Goal: Task Accomplishment & Management: Complete application form

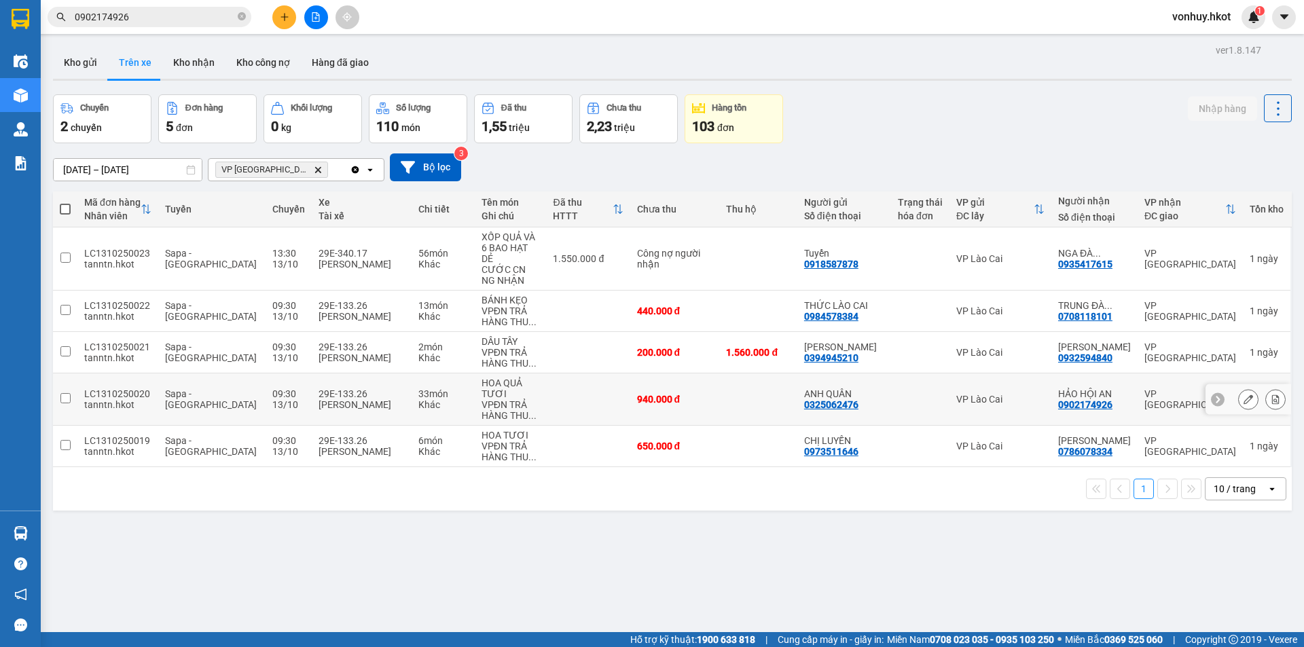
click at [68, 393] on input "checkbox" at bounding box center [65, 398] width 10 height 10
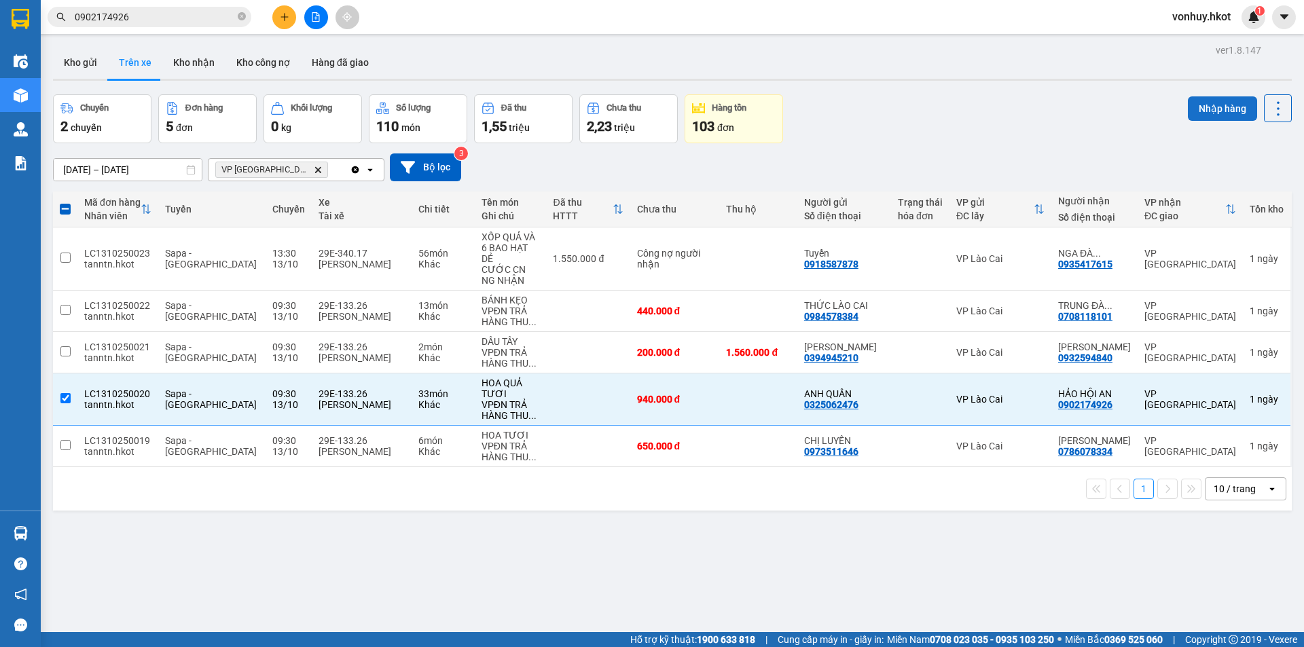
click at [1192, 107] on button "Nhập hàng" at bounding box center [1222, 108] width 69 height 24
checkbox input "false"
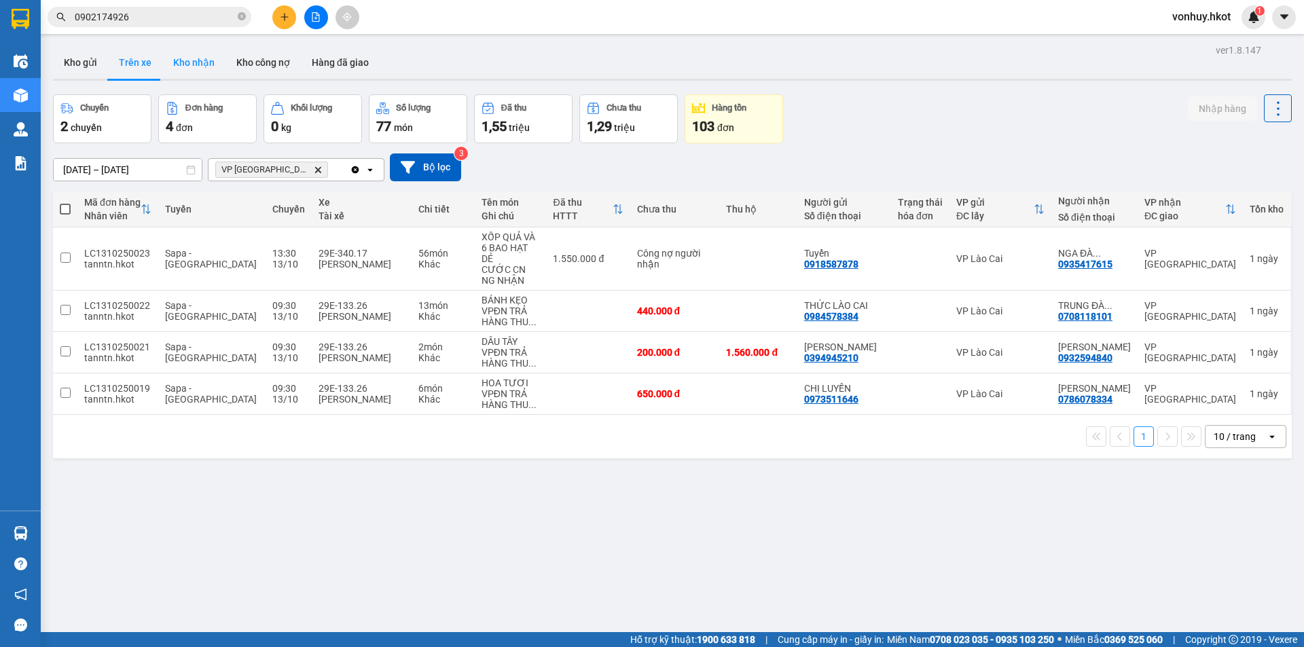
click at [200, 65] on button "Kho nhận" at bounding box center [193, 62] width 63 height 33
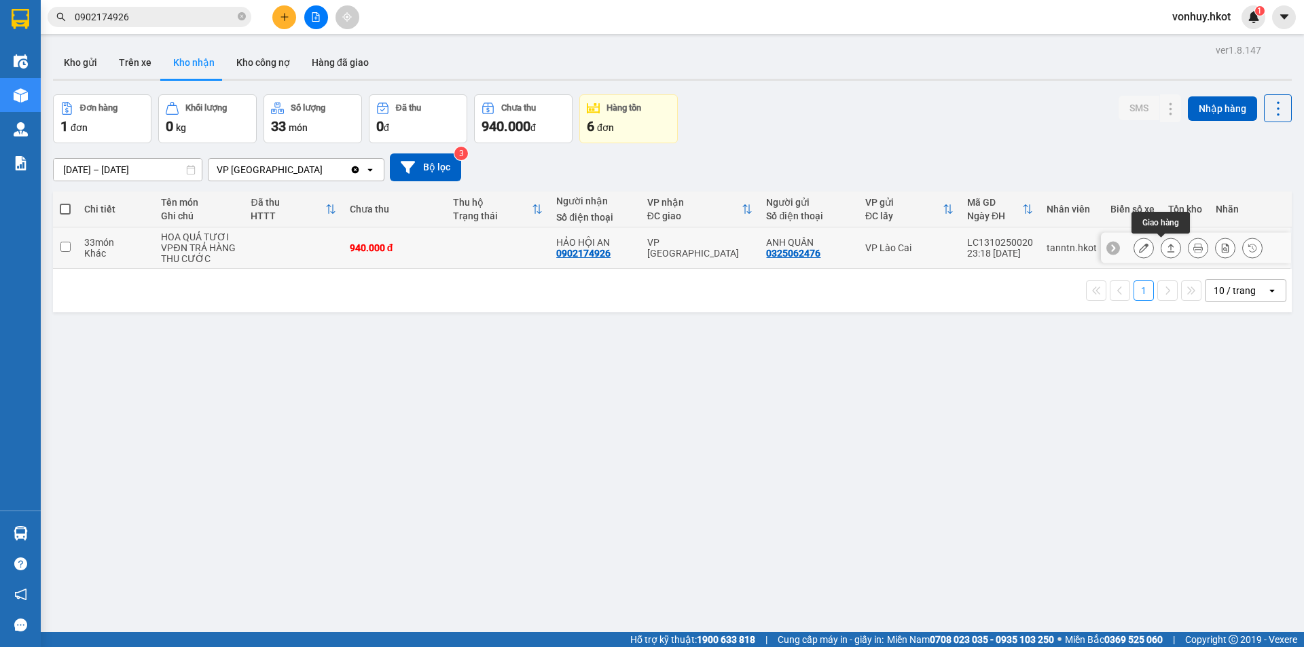
click at [1166, 246] on icon at bounding box center [1171, 248] width 10 height 10
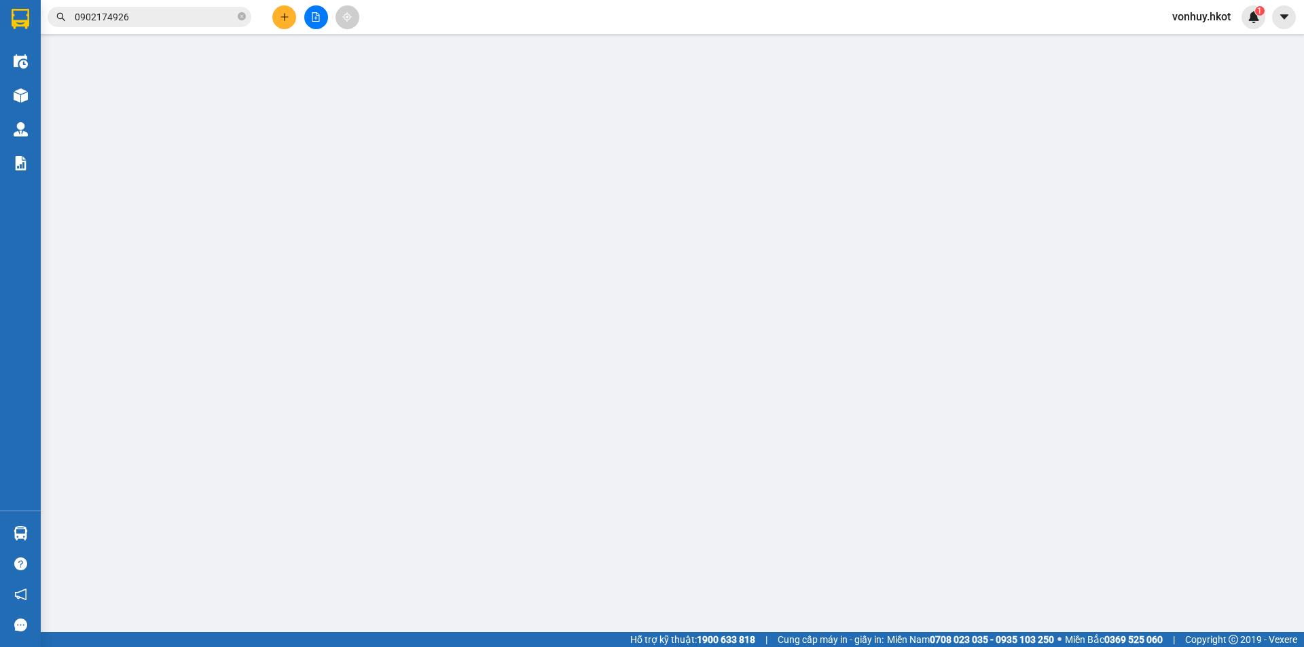
type input "0325062476"
type input "ANH QUÂN"
type input "0902174926"
type input "HẢO HỘI AN"
type input "0"
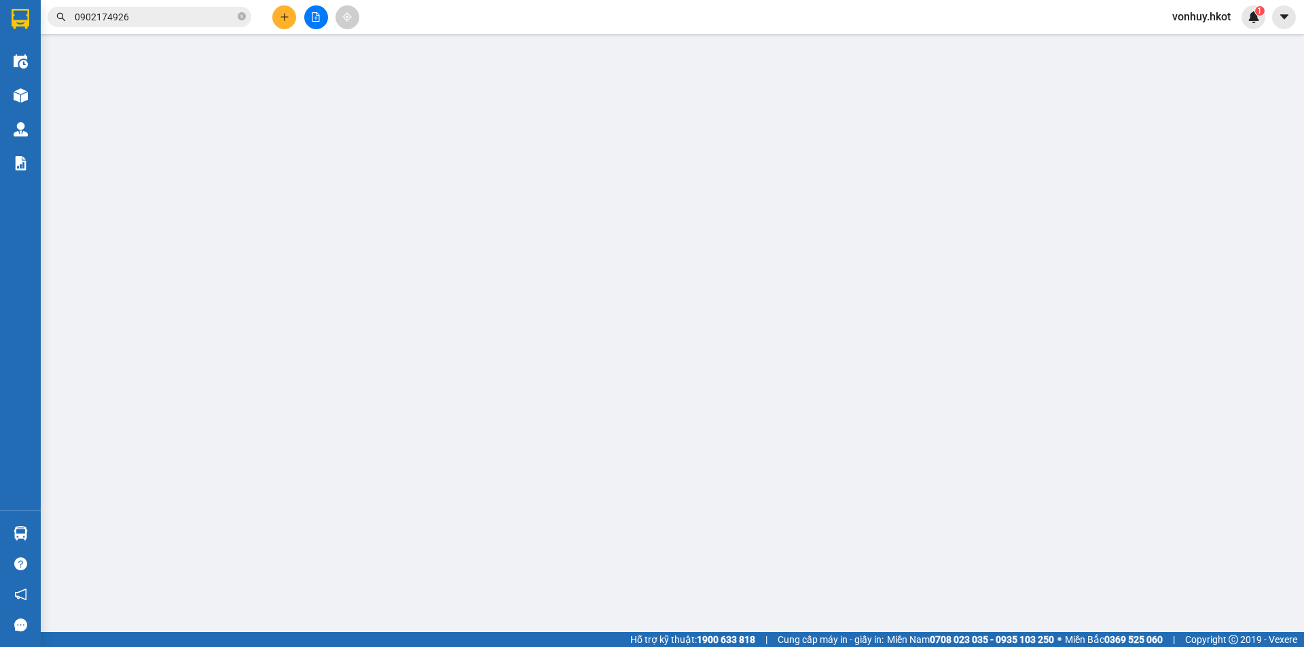
type input "940.000"
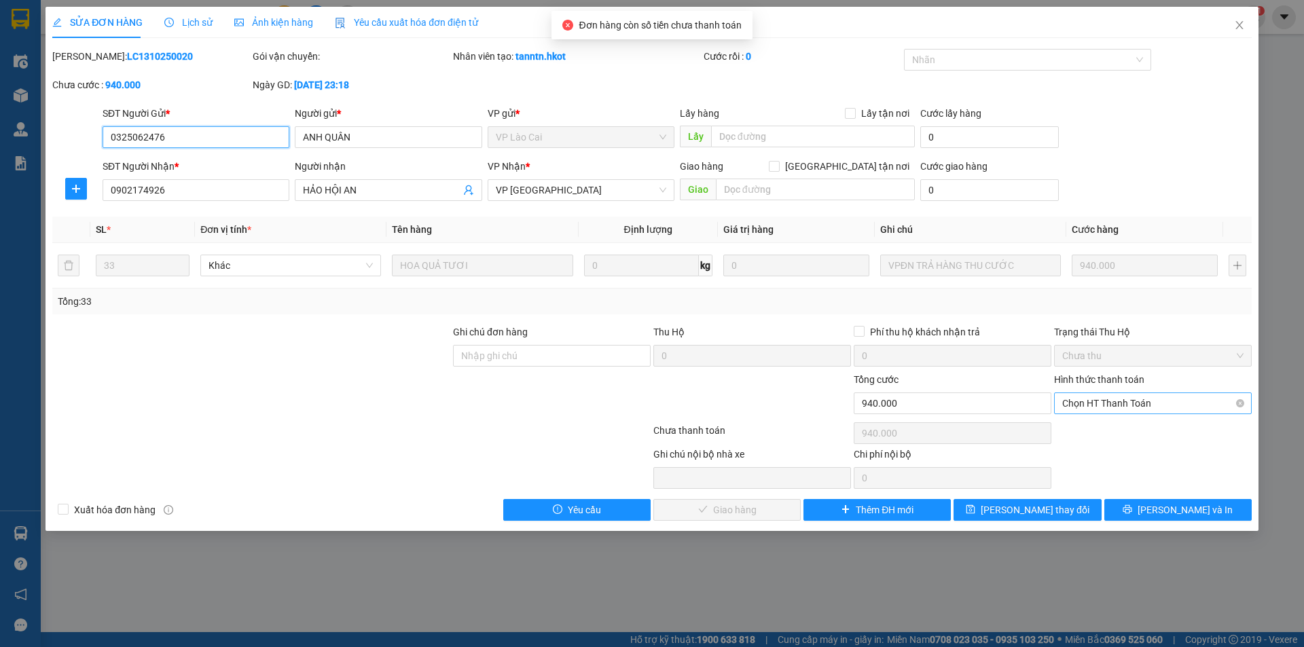
click at [1211, 408] on span "Chọn HT Thanh Toán" at bounding box center [1152, 403] width 181 height 20
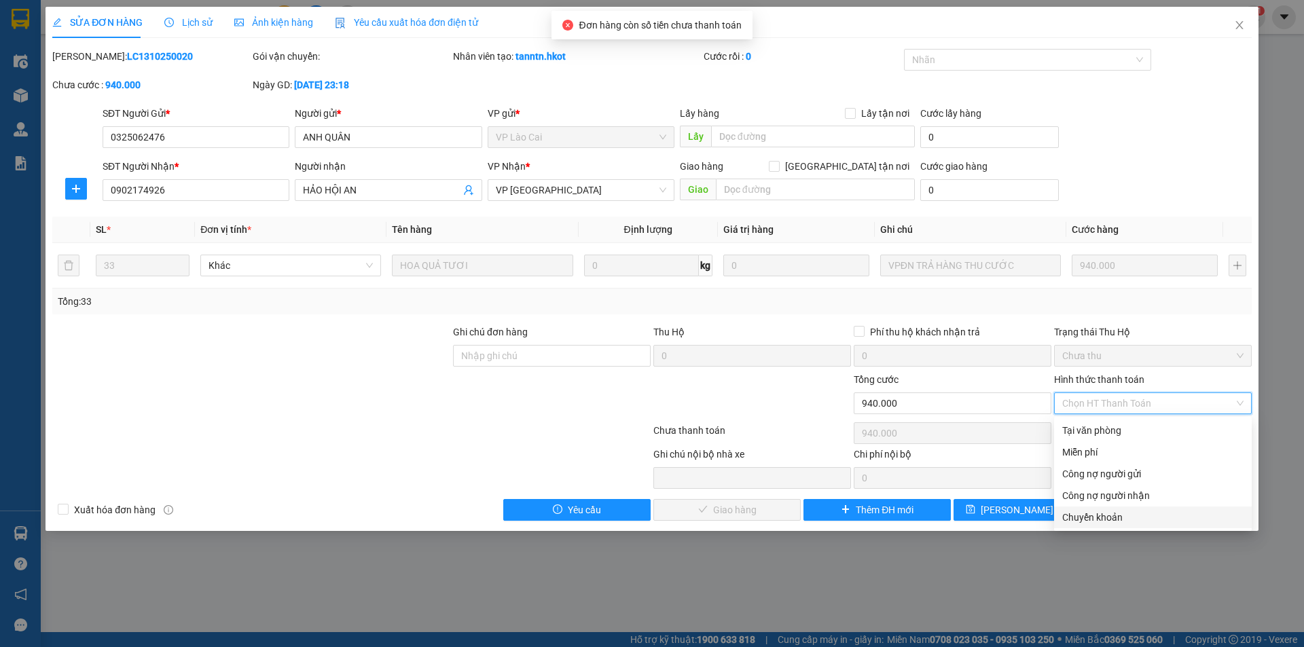
click at [1102, 515] on div "Chuyển khoản" at bounding box center [1152, 517] width 181 height 15
type input "0"
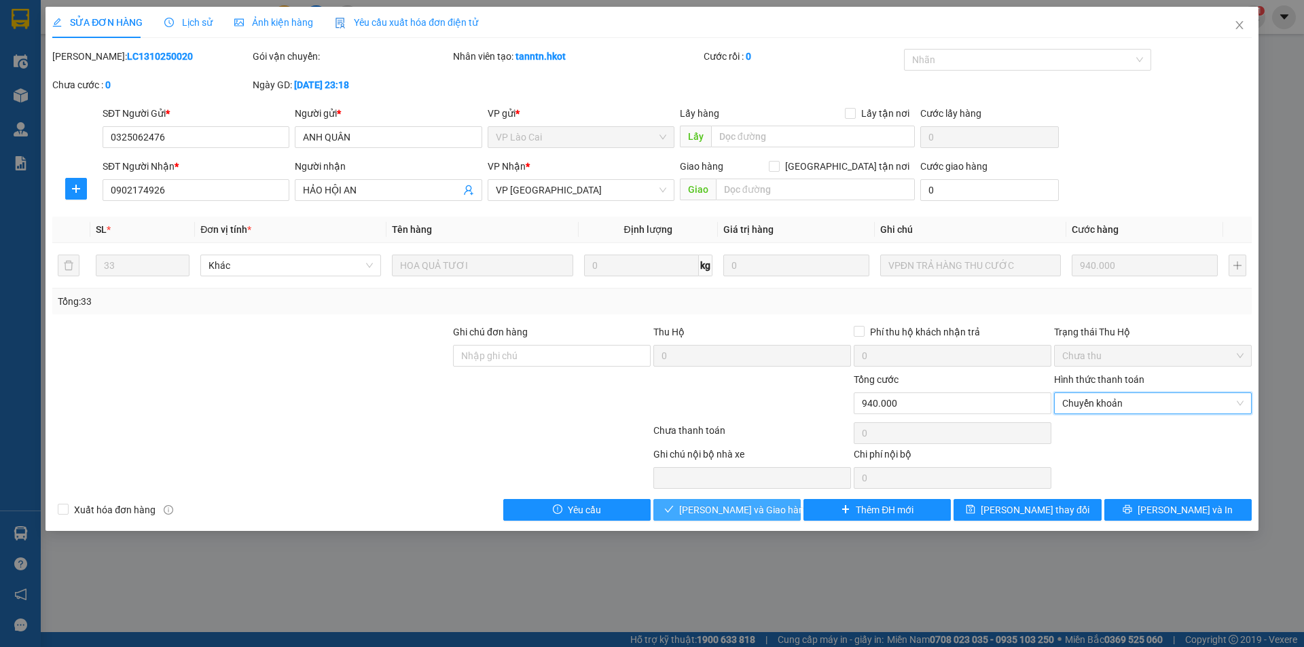
click at [756, 511] on span "[PERSON_NAME] và Giao hàng" at bounding box center [744, 509] width 130 height 15
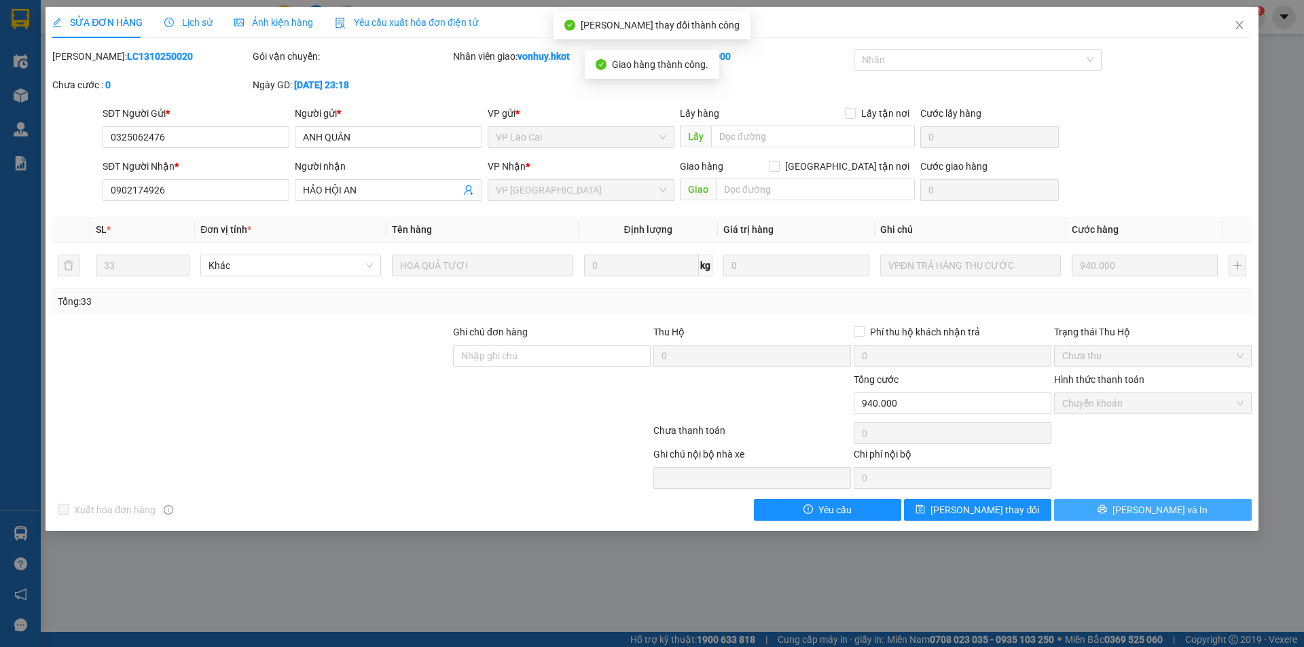
click at [1205, 511] on button "[PERSON_NAME] và In" at bounding box center [1153, 510] width 198 height 22
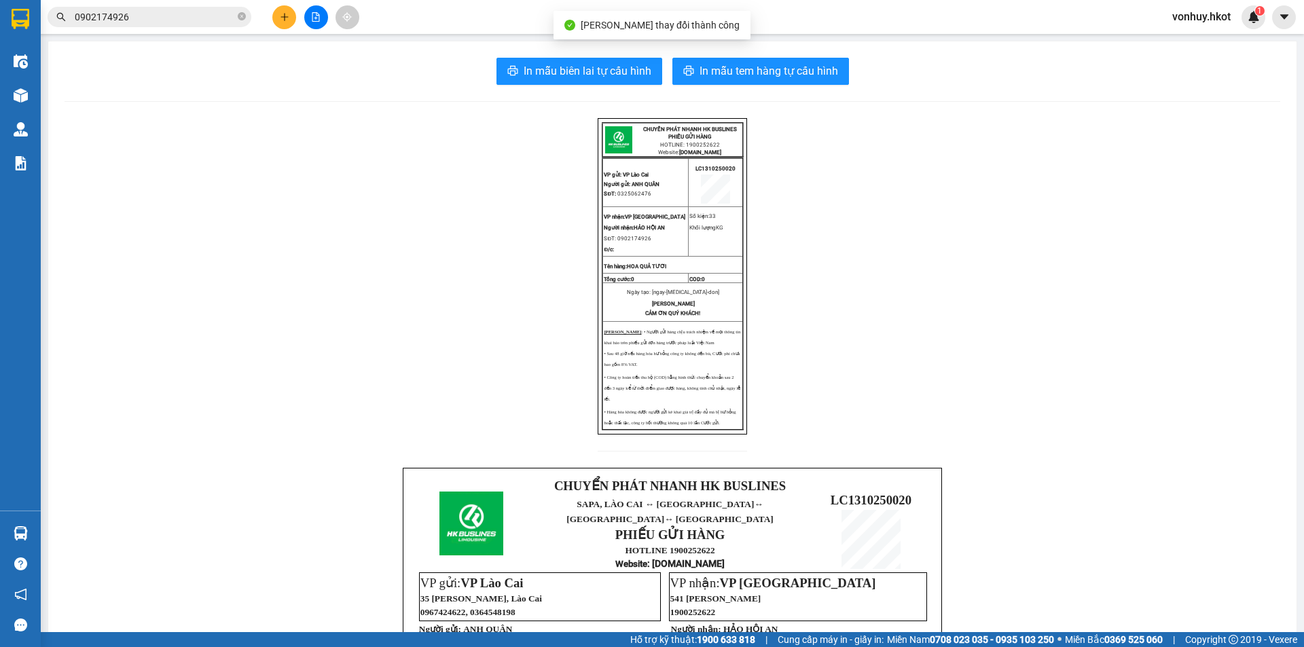
scroll to position [339, 0]
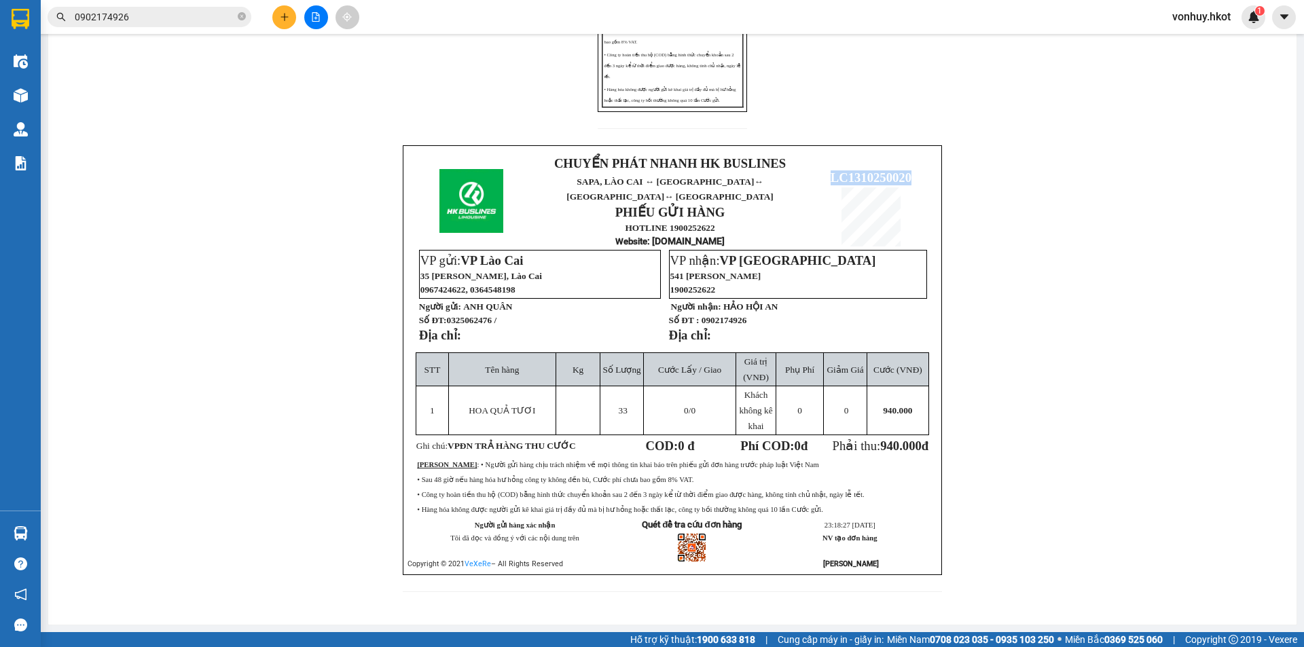
drag, startPoint x: 820, startPoint y: 165, endPoint x: 917, endPoint y: 169, distance: 96.5
click at [917, 170] on p "LC1310250020" at bounding box center [870, 177] width 121 height 15
copy span "LC1310250020"
click at [1022, 235] on div "CHUYỂN PHÁT NHANH HK BUSLINES PHIẾU GỬI HÀNG HOTLINE: 1900252622 Website: [DOMA…" at bounding box center [672, 202] width 1215 height 813
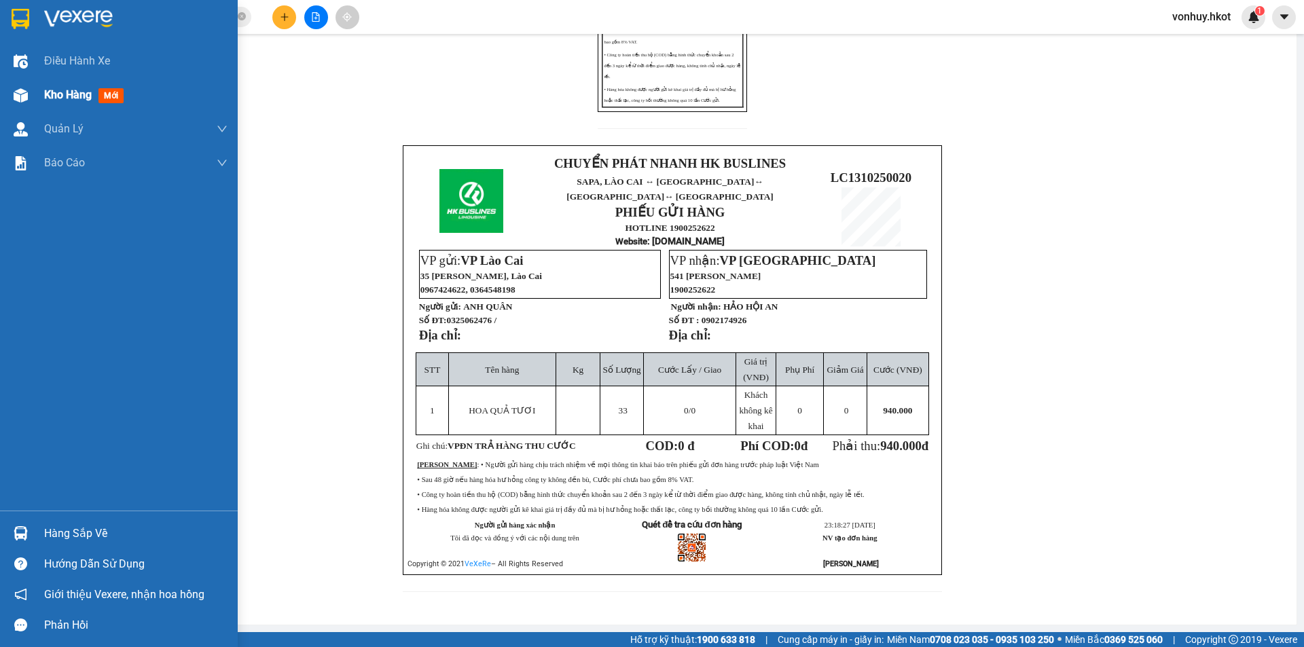
click at [33, 94] on div "Kho hàng mới" at bounding box center [119, 95] width 238 height 34
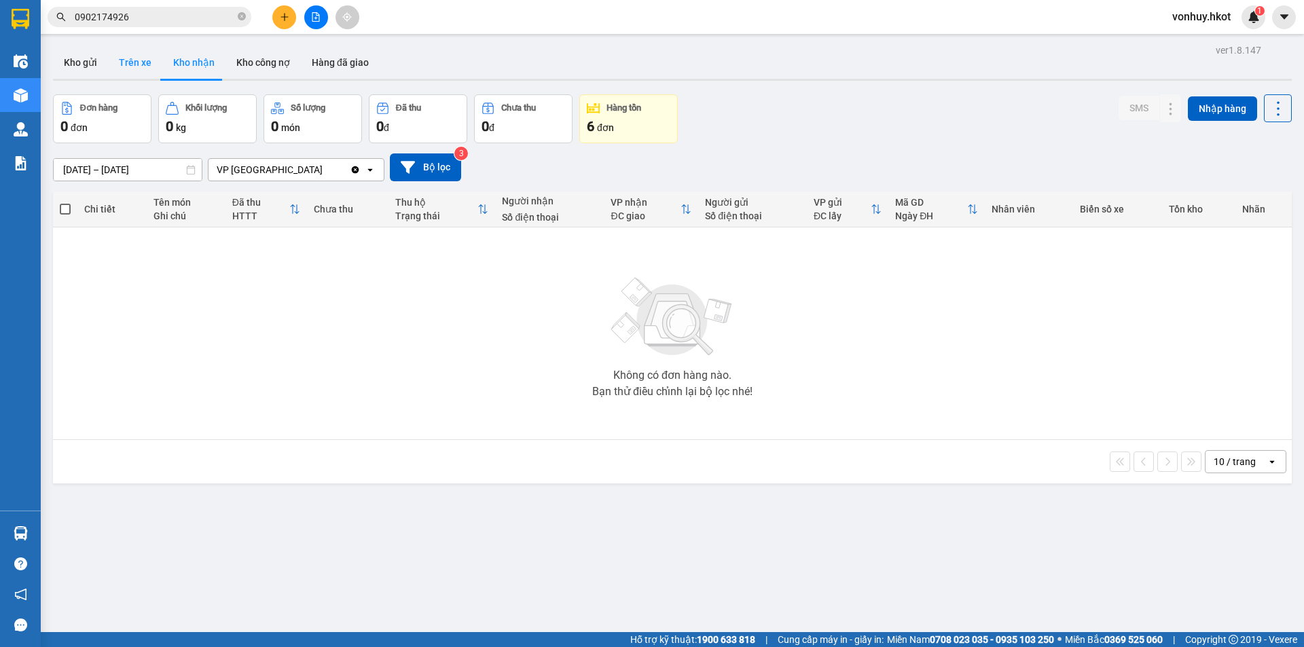
click at [128, 55] on button "Trên xe" at bounding box center [135, 62] width 54 height 33
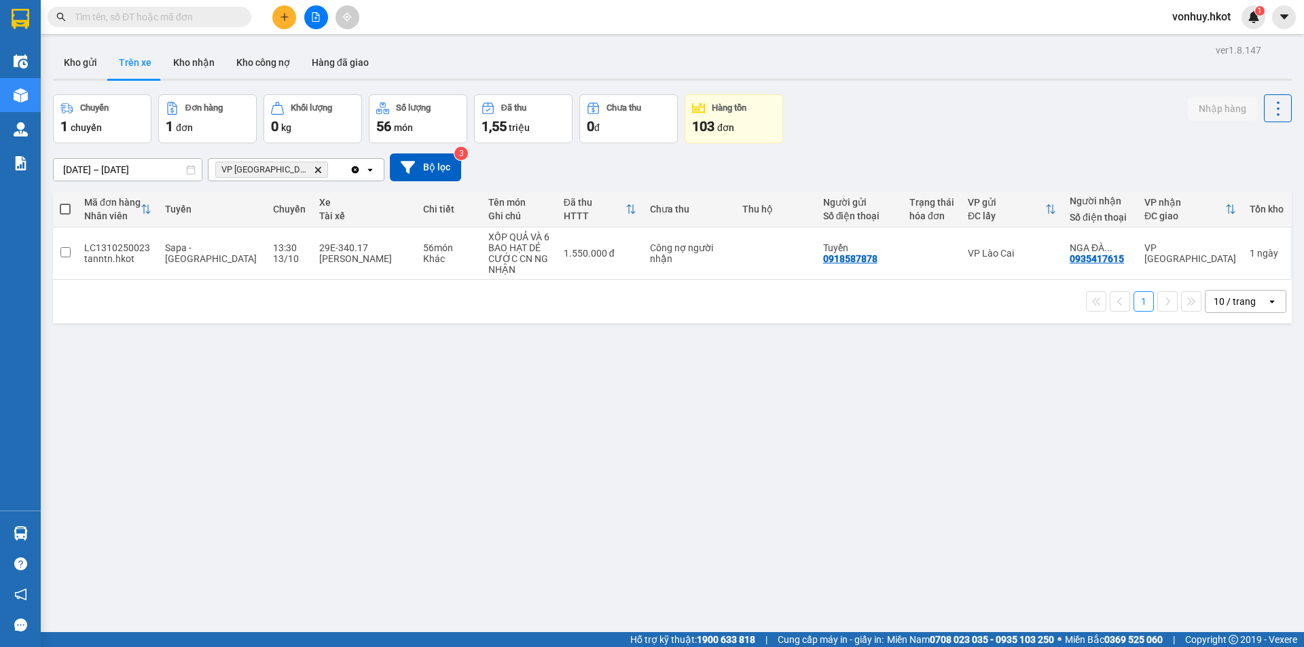
click at [278, 163] on span "VP [GEOGRAPHIC_DATA] Delete" at bounding box center [271, 170] width 113 height 16
click at [314, 166] on icon "Delete" at bounding box center [318, 170] width 8 height 8
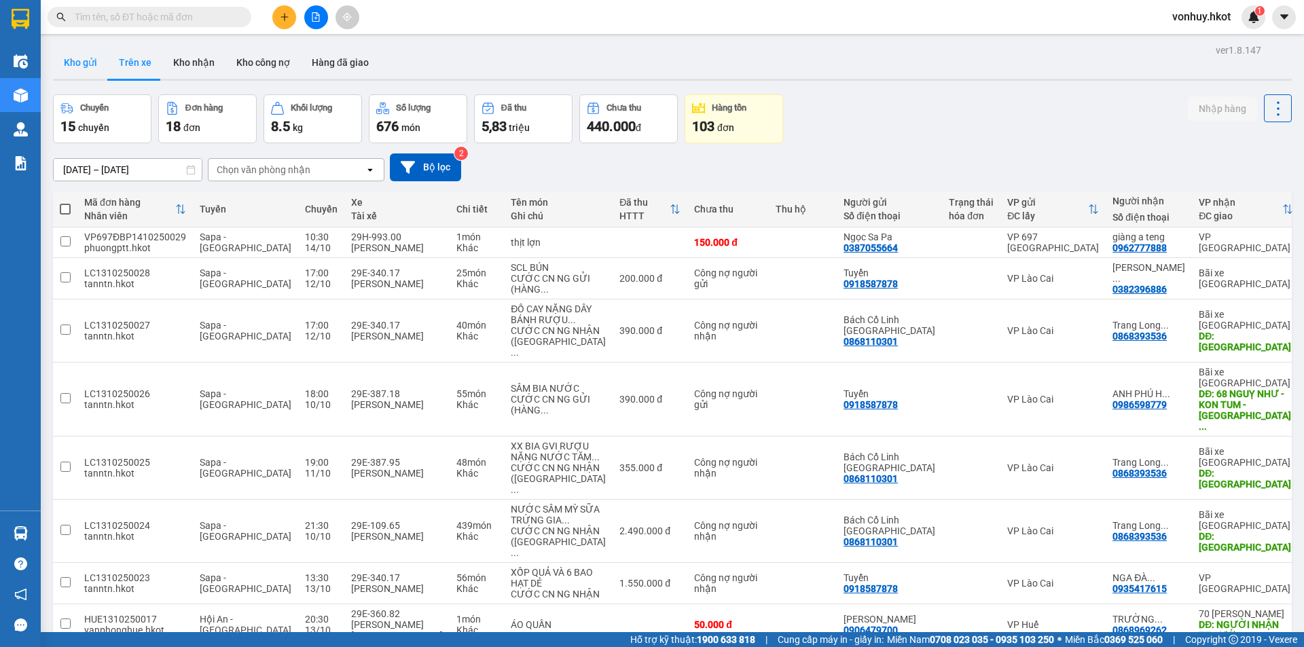
click at [57, 67] on button "Kho gửi" at bounding box center [80, 62] width 55 height 33
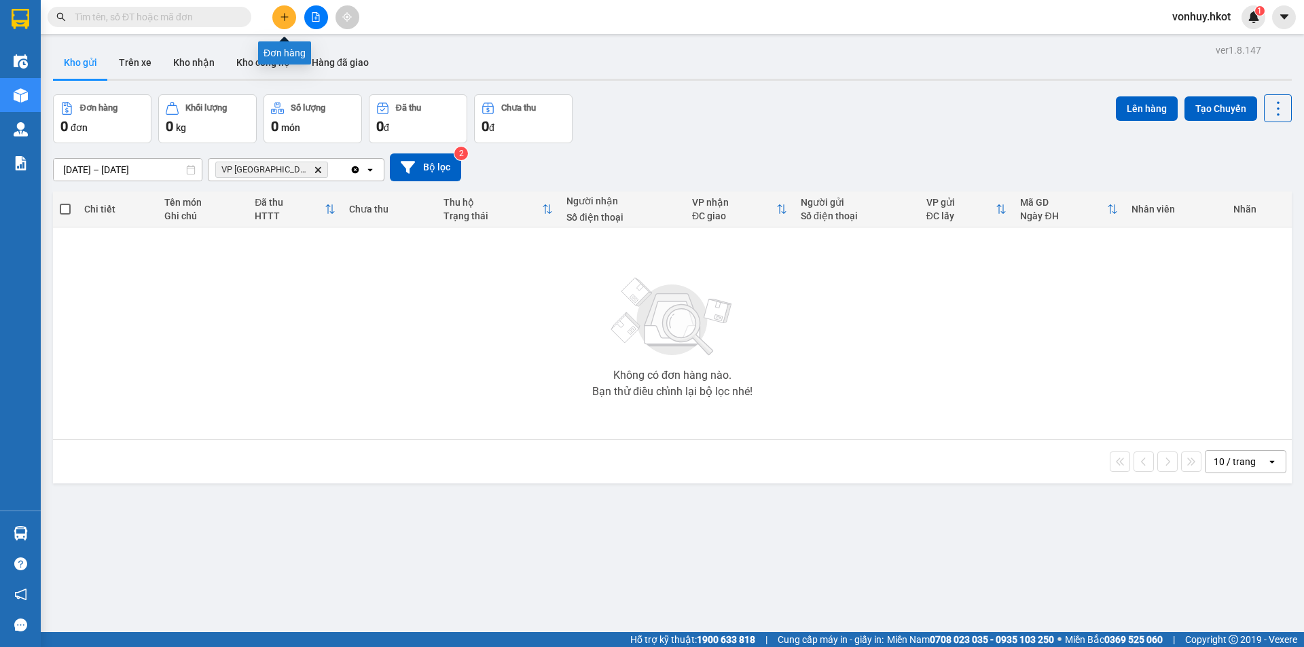
click at [285, 23] on button at bounding box center [284, 17] width 24 height 24
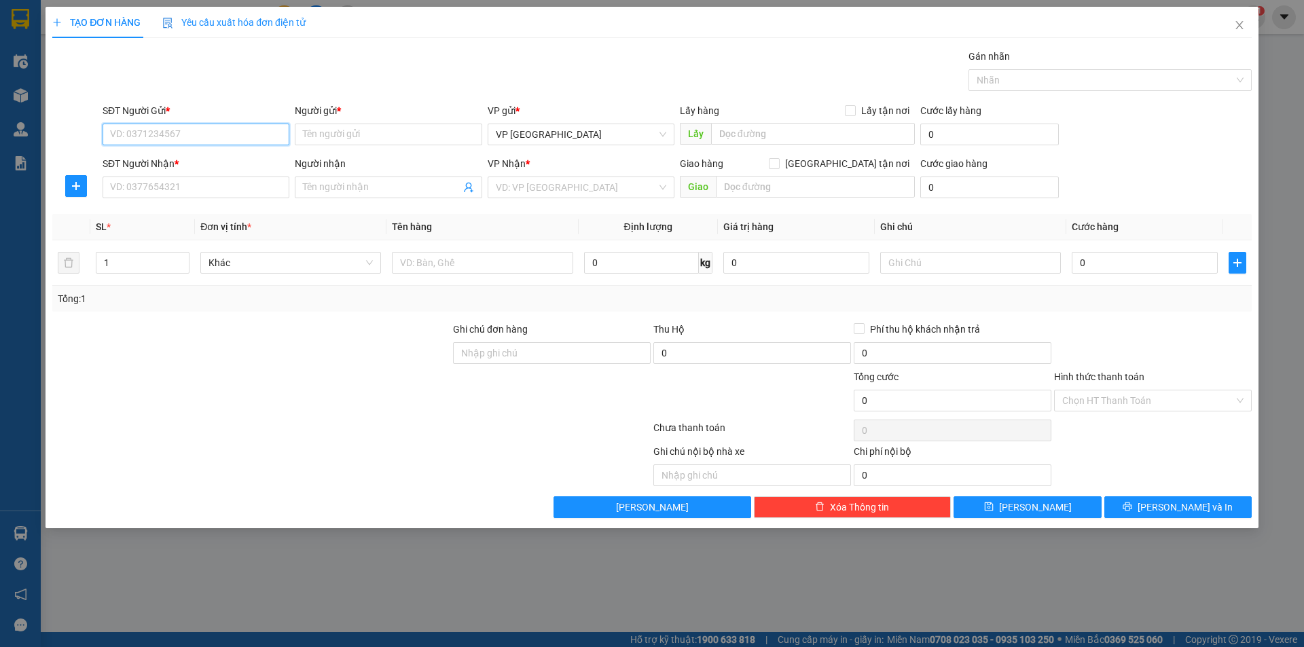
paste input "0931939933 a Hậu"
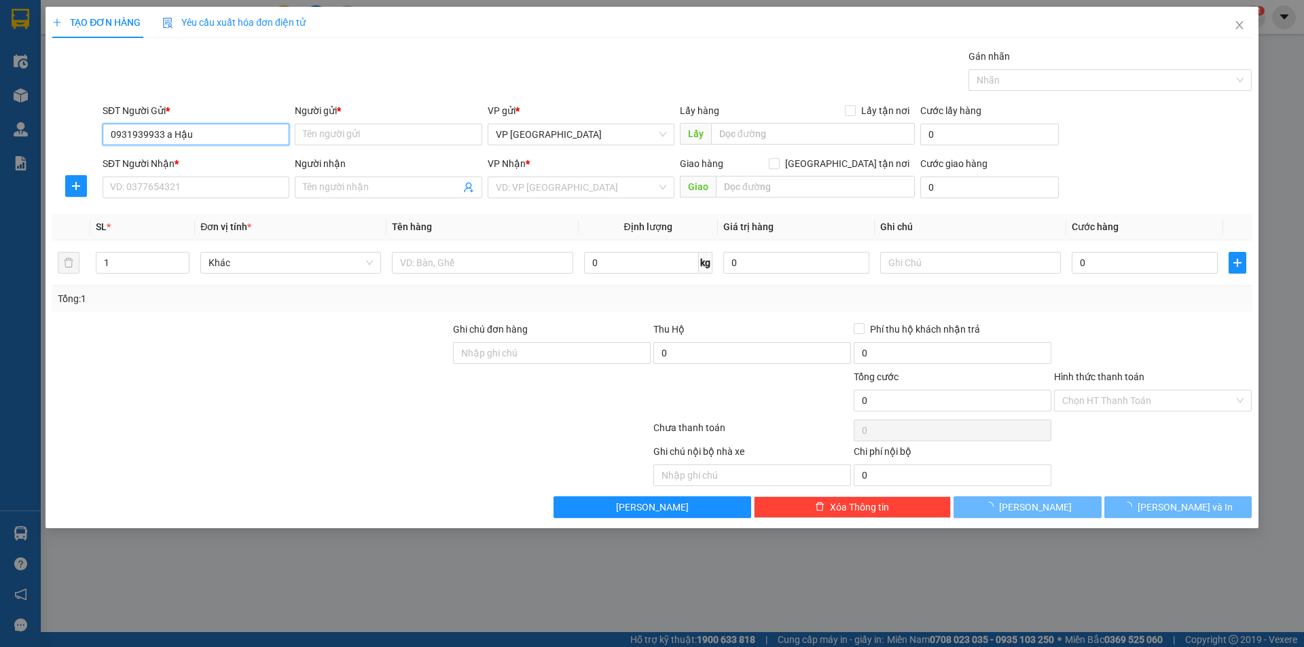
drag, startPoint x: 164, startPoint y: 134, endPoint x: 224, endPoint y: 129, distance: 60.0
click at [224, 129] on input "0931939933 a Hậu" at bounding box center [196, 135] width 187 height 22
click at [219, 158] on div "0931939933 - Anh Hậu" at bounding box center [196, 161] width 170 height 15
type input "0931939933"
type input "Anh Hậu"
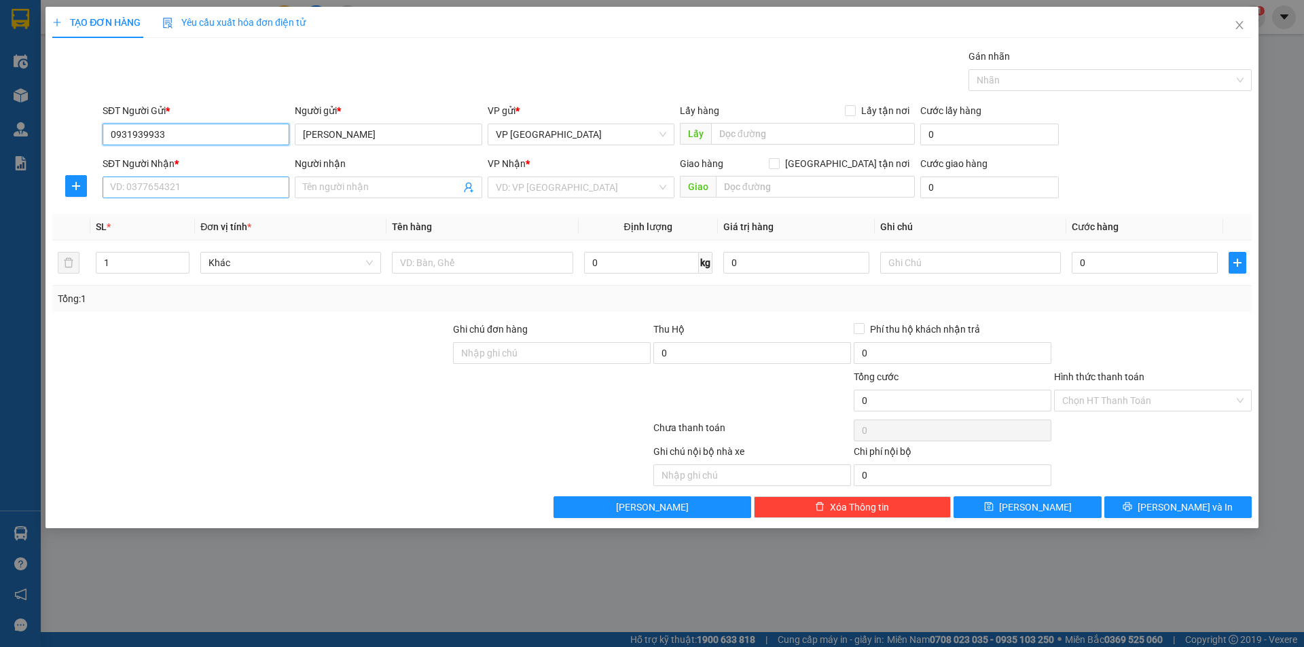
type input "0931939933"
click at [211, 186] on input "SĐT Người Nhận *" at bounding box center [196, 188] width 187 height 22
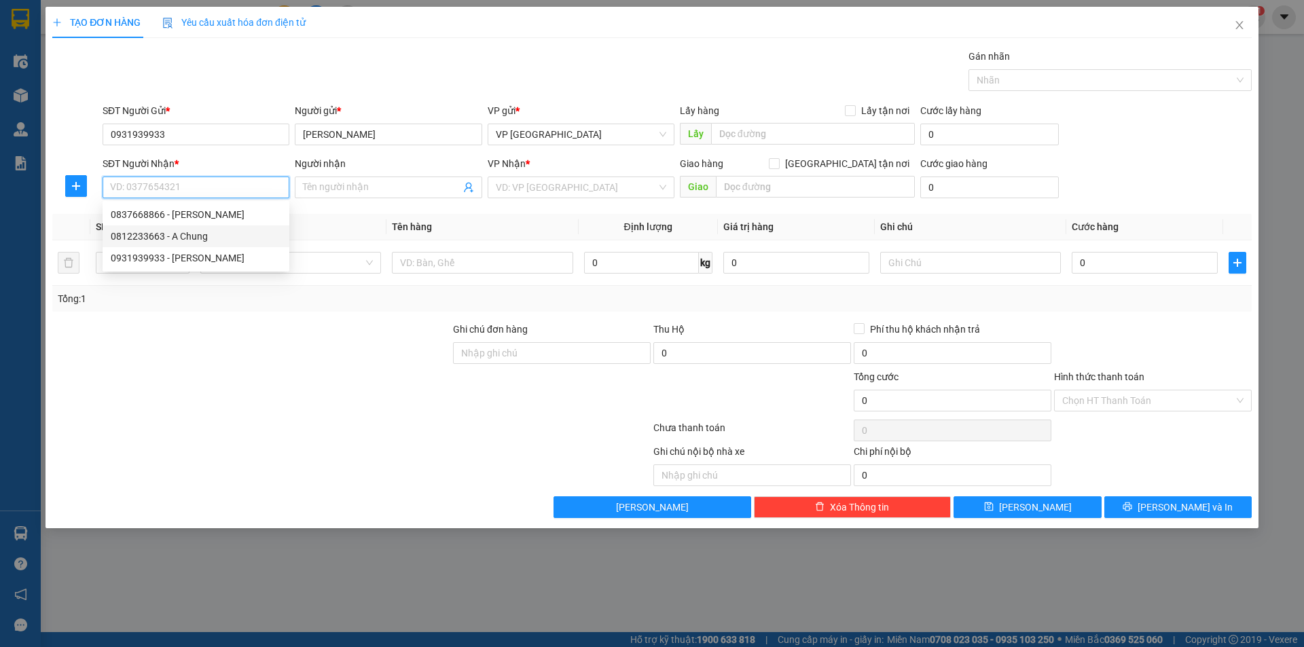
click at [213, 235] on div "0812233663 - A Chung" at bounding box center [196, 236] width 170 height 15
type input "0812233663"
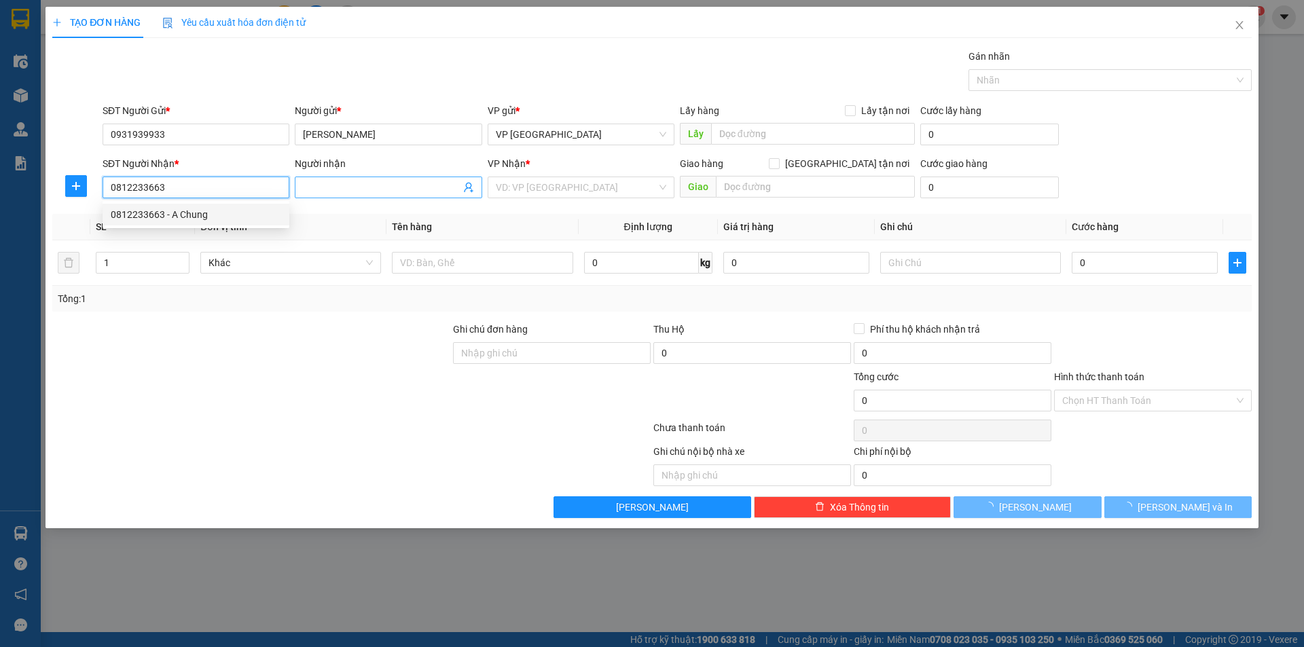
type input "A Chung"
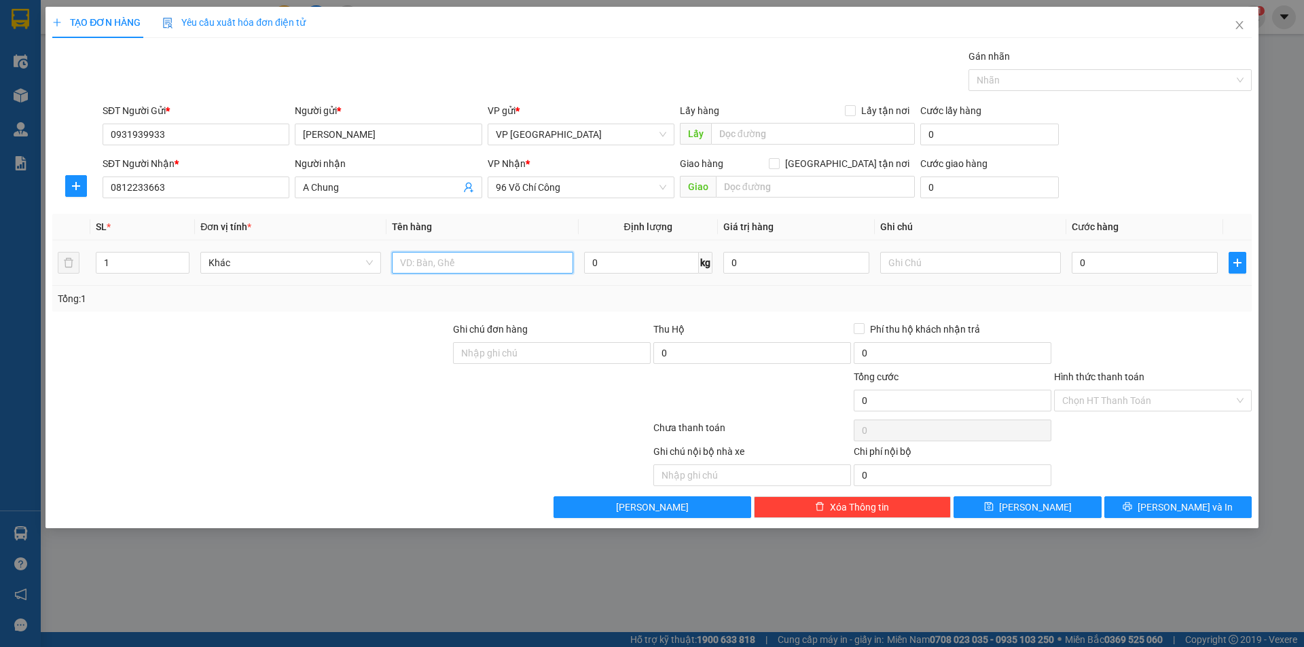
click at [447, 260] on input "text" at bounding box center [482, 263] width 181 height 22
type input "Cá nục kho"
click at [650, 263] on input "0" at bounding box center [641, 263] width 115 height 22
type input "37"
click at [1109, 253] on input "0" at bounding box center [1144, 263] width 146 height 22
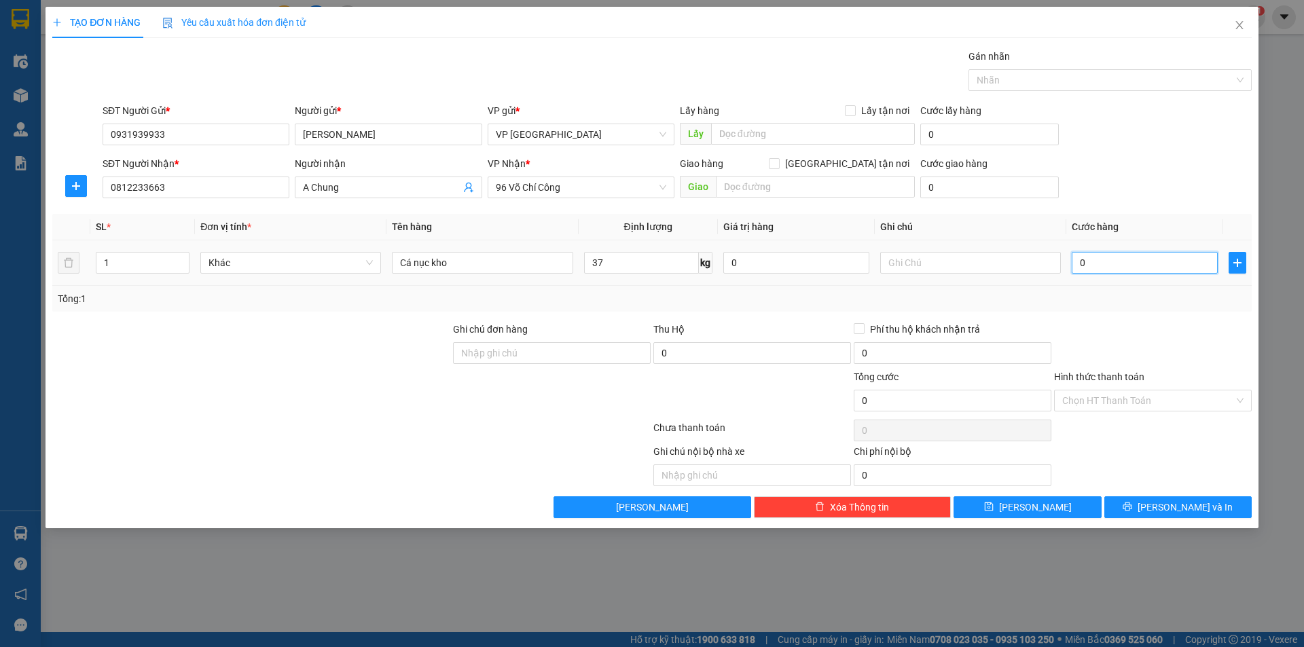
type input "1"
type input "12"
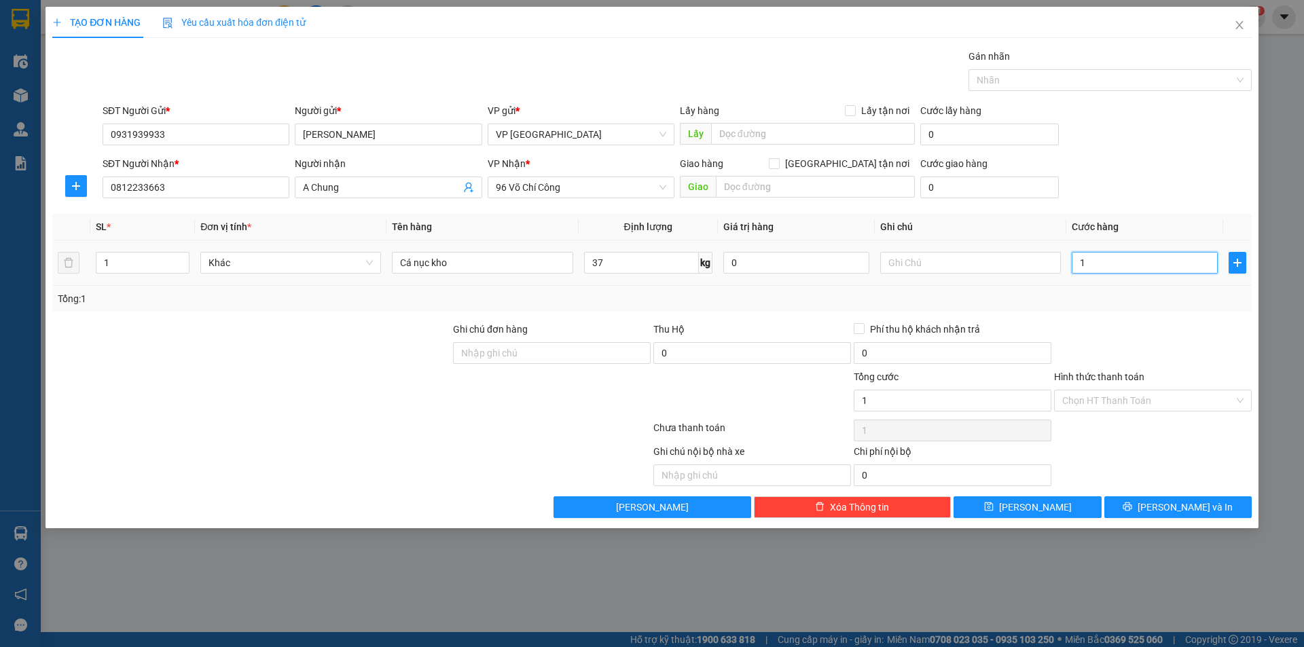
type input "12"
type input "120"
type input "1.200"
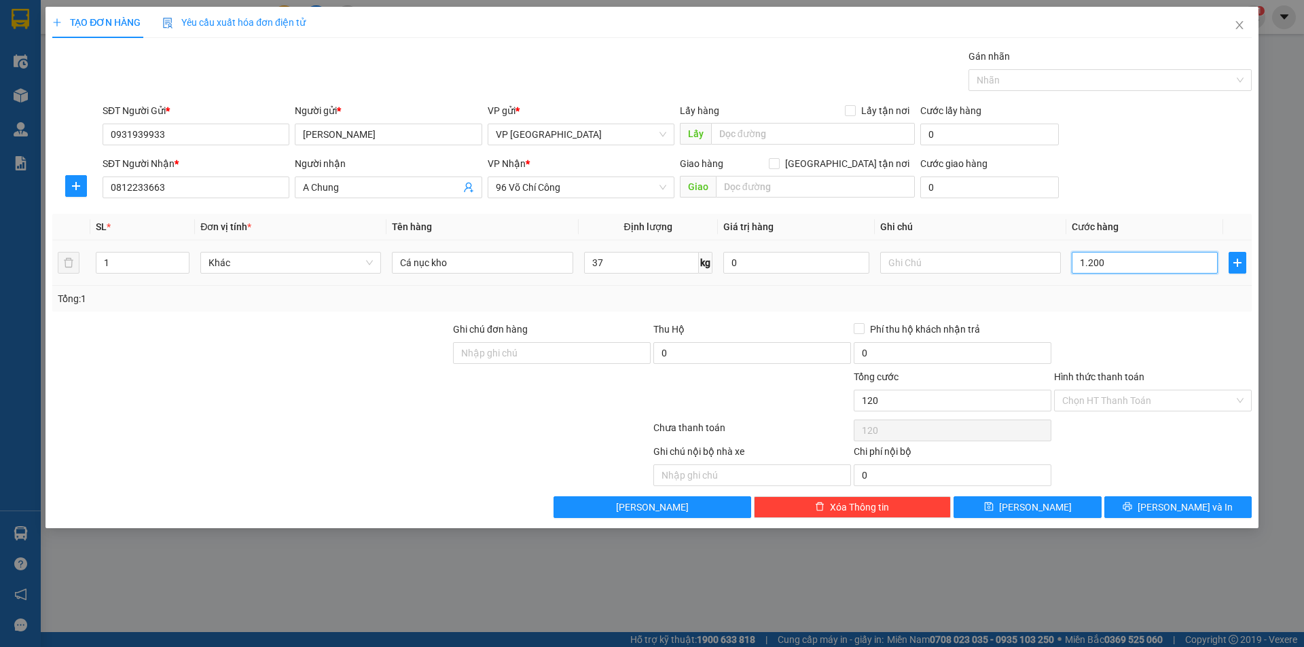
type input "1.200"
type input "12.000"
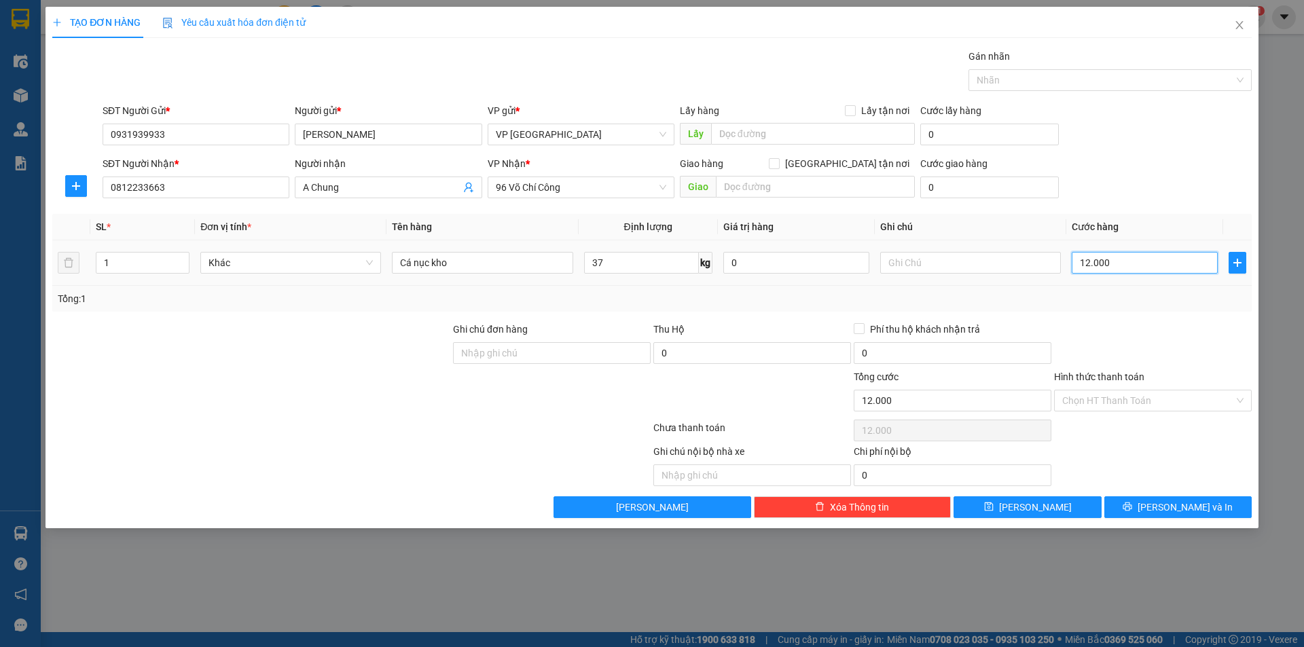
type input "120.000"
click at [1139, 399] on input "Hình thức thanh toán" at bounding box center [1148, 400] width 172 height 20
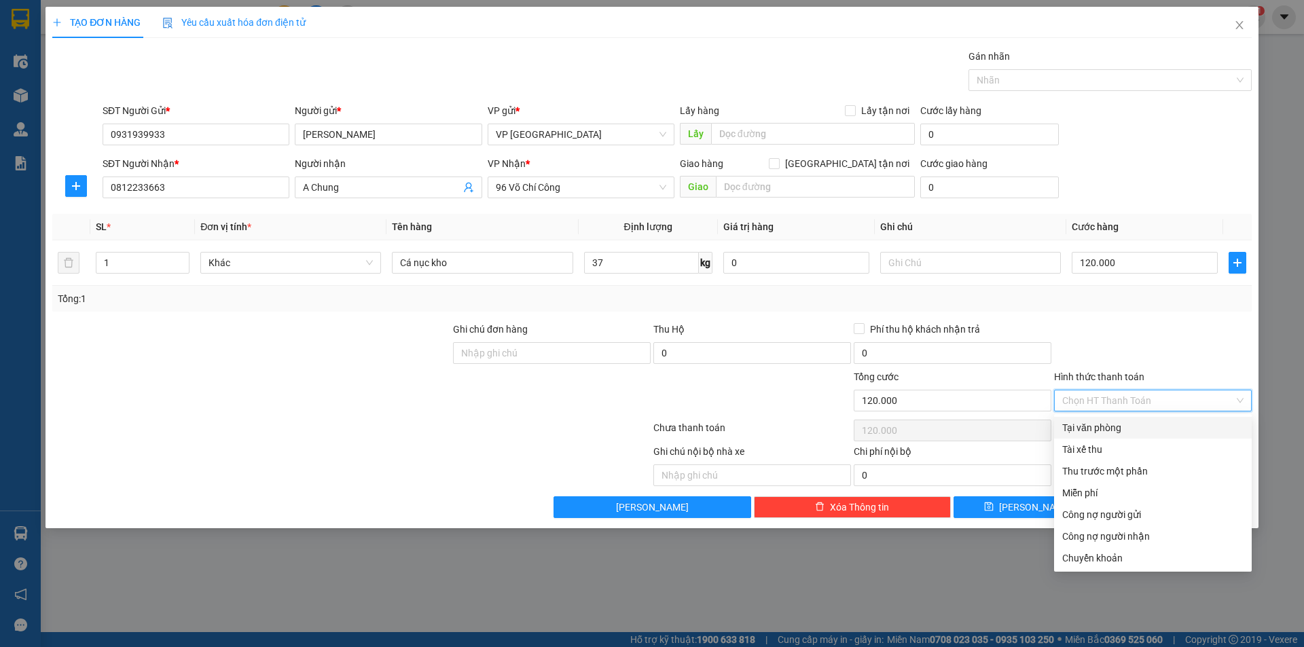
click at [1122, 425] on div "Tại văn phòng" at bounding box center [1152, 427] width 181 height 15
type input "0"
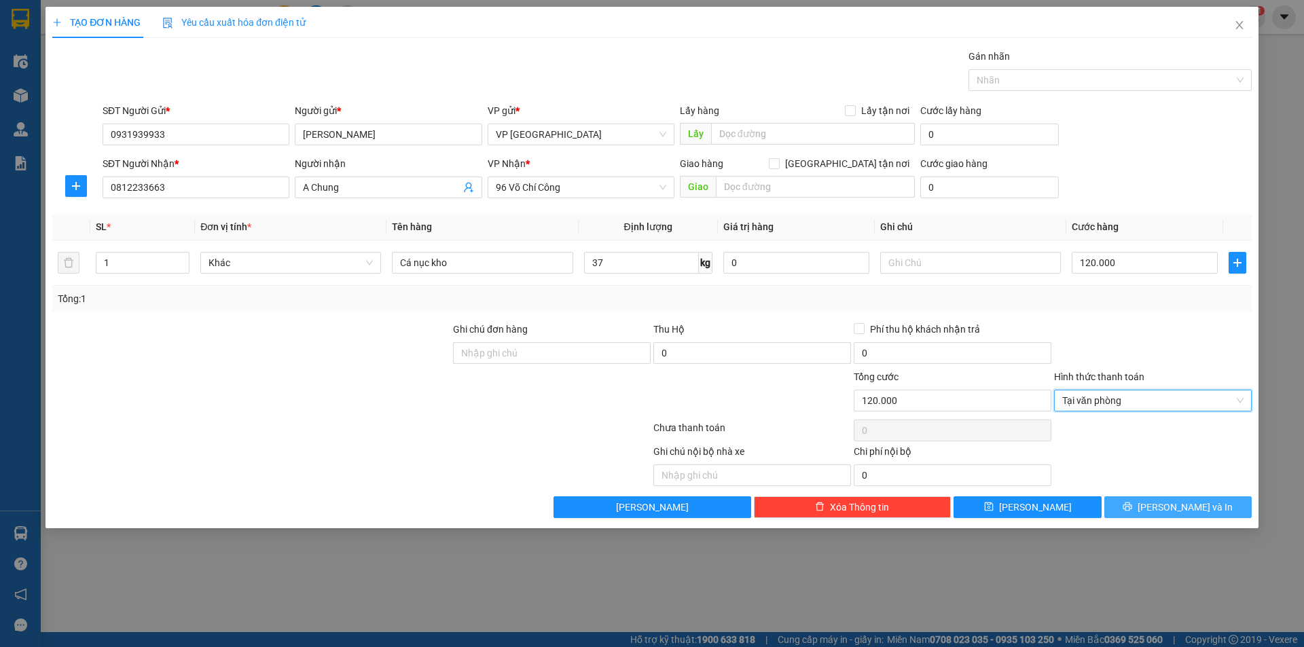
click at [1171, 502] on span "[PERSON_NAME] và In" at bounding box center [1184, 507] width 95 height 15
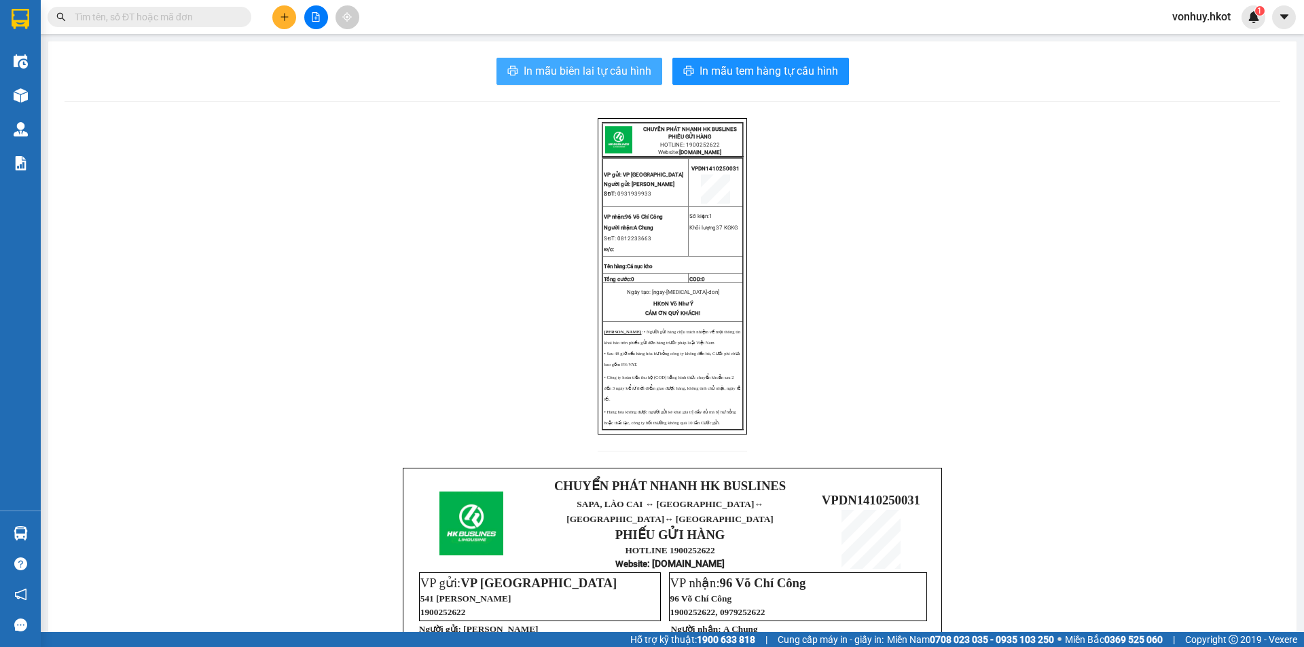
click at [566, 66] on span "In mẫu biên lai tự cấu hình" at bounding box center [588, 70] width 128 height 17
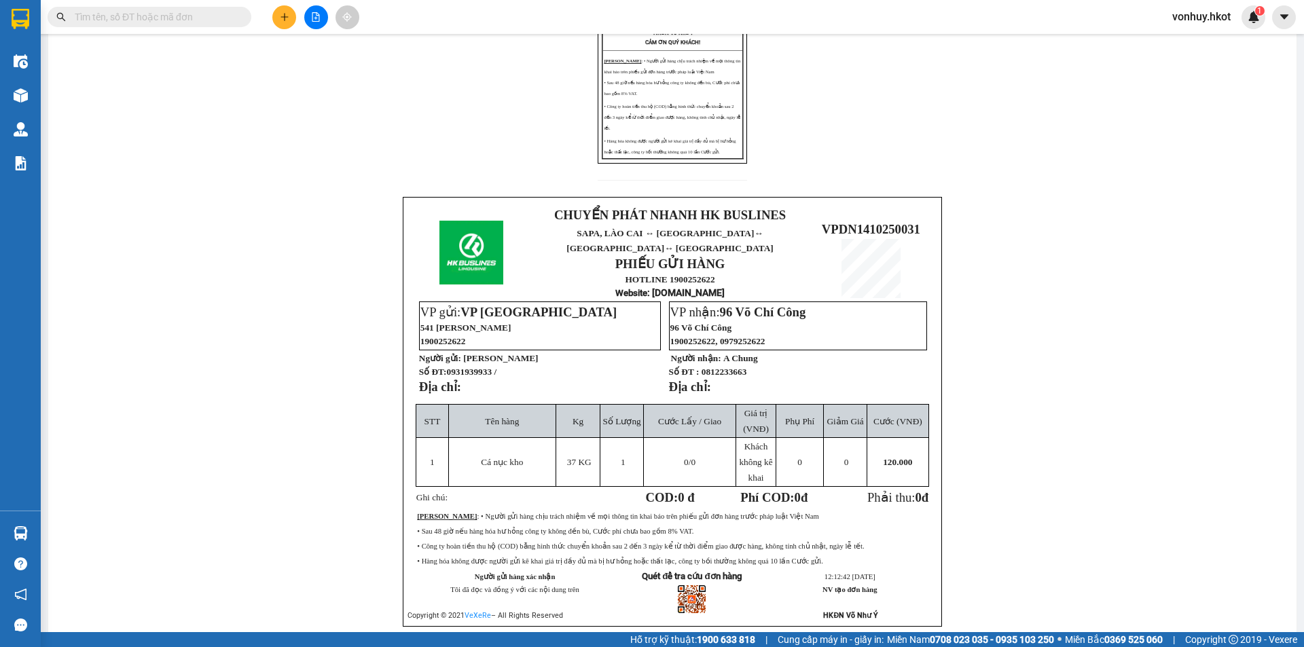
scroll to position [272, 0]
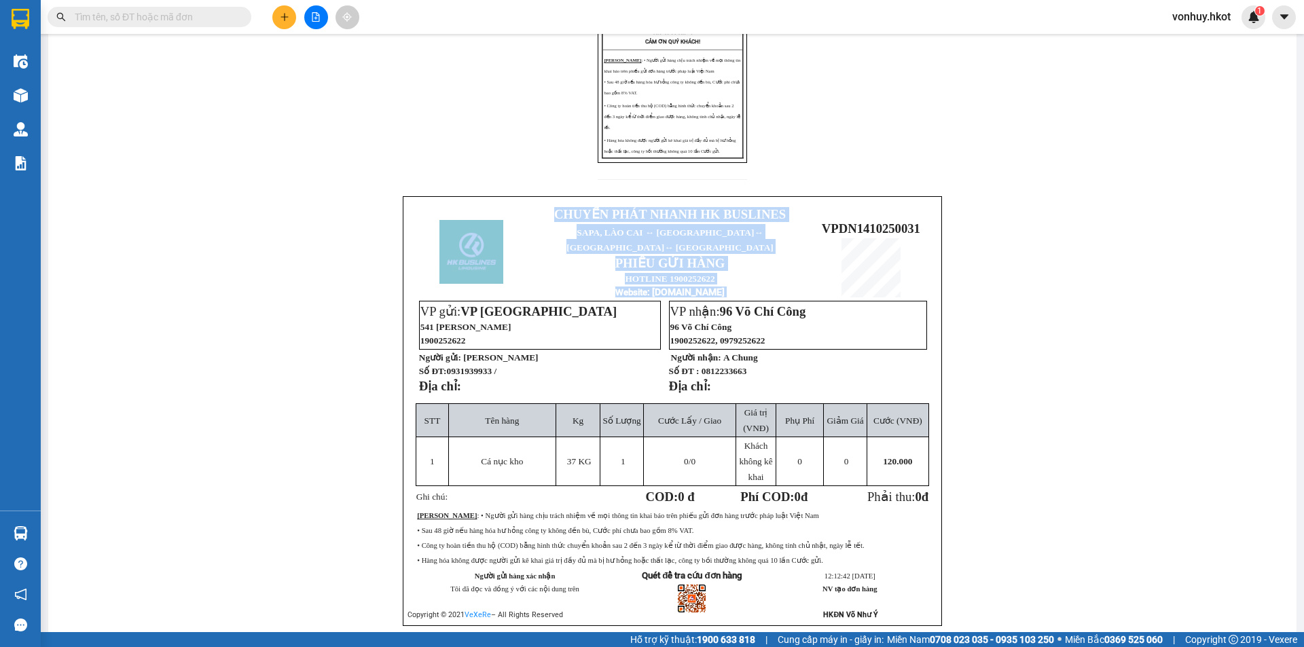
drag, startPoint x: 819, startPoint y: 234, endPoint x: 923, endPoint y: 246, distance: 104.6
click at [923, 246] on td "VPDN1410250031" at bounding box center [870, 252] width 122 height 96
copy table "CHUYỂN PHÁT NHANH HK BUSLINES SAPA, LÀO CAI ↔ HÀ NỘI ↔ HUẾ ↔ ĐÀ NẴNG PHIẾU GỬI …"
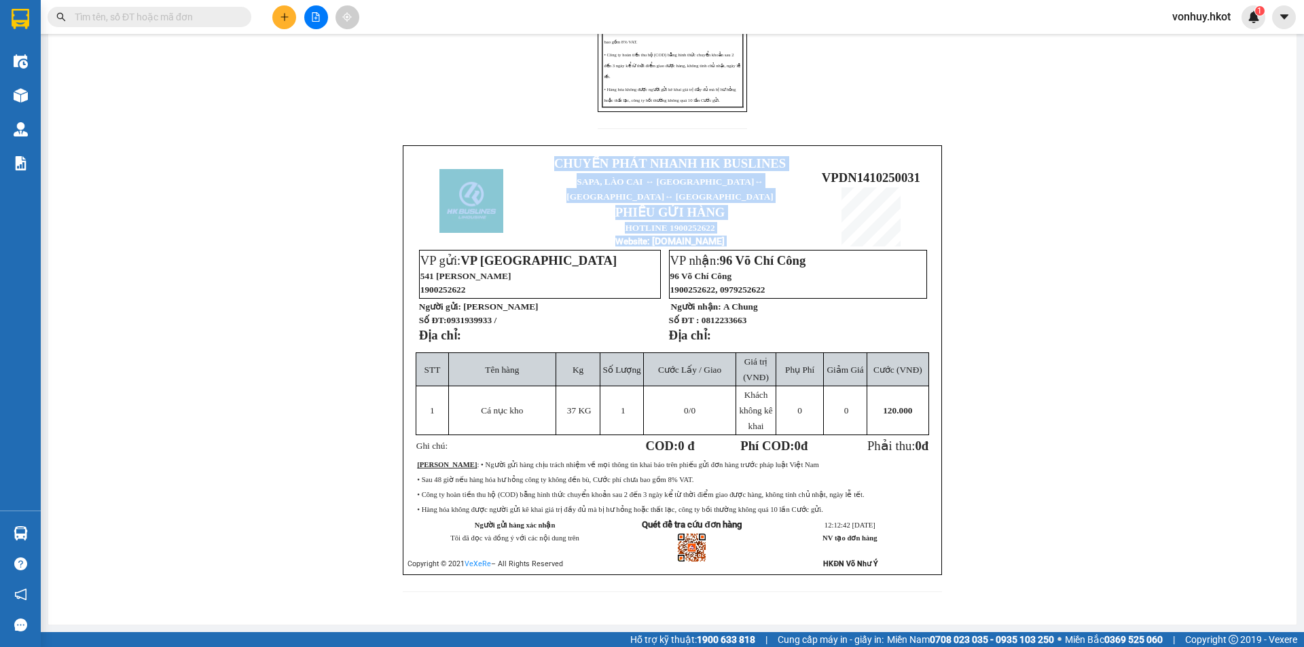
scroll to position [339, 0]
